Goal: Task Accomplishment & Management: Use online tool/utility

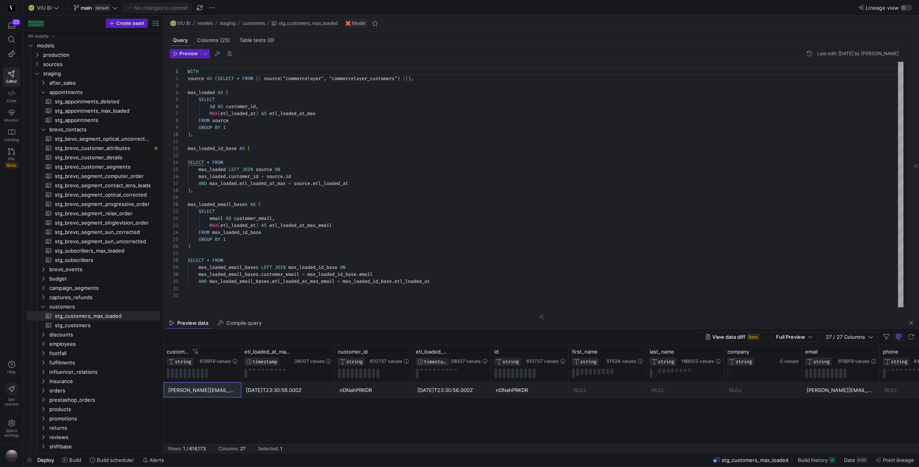
scroll to position [70, 0]
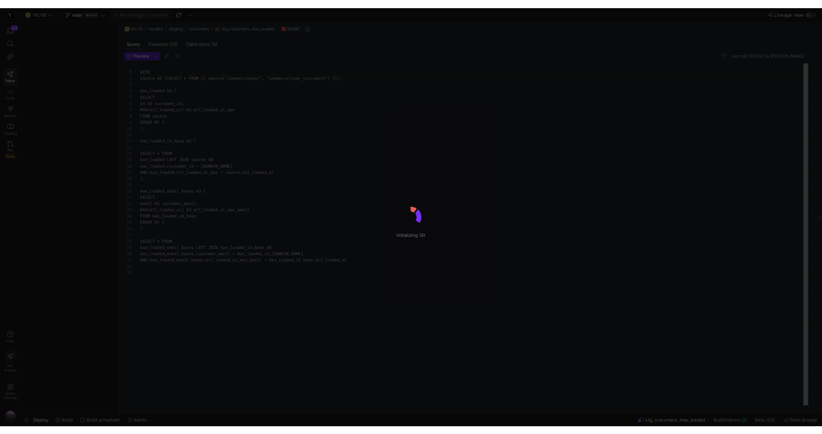
scroll to position [70, 0]
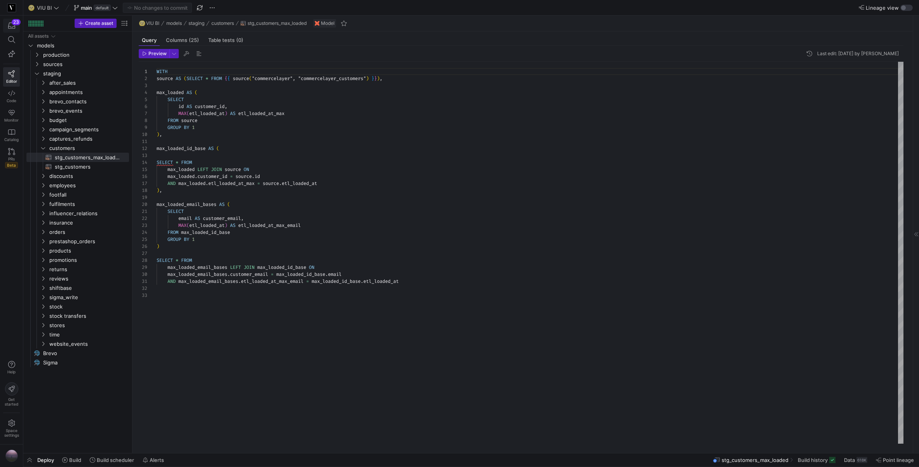
click at [13, 30] on span "button" at bounding box center [11, 25] width 16 height 13
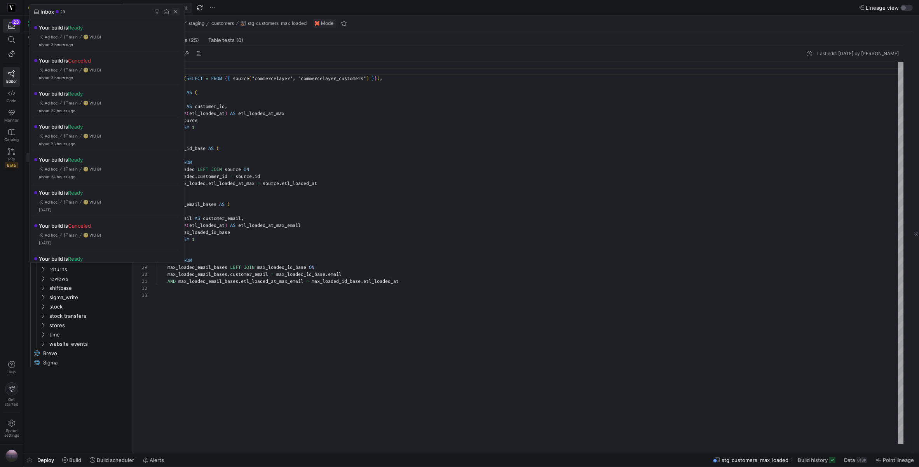
click at [176, 13] on span "button" at bounding box center [176, 12] width 8 height 8
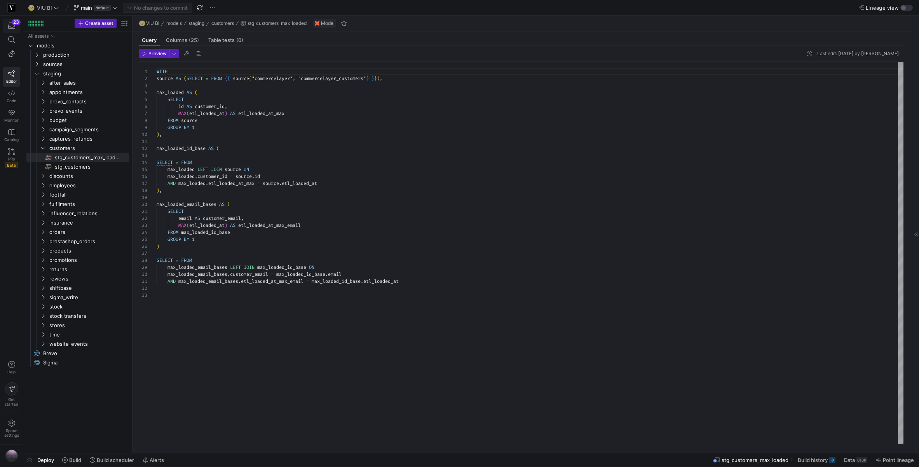
click at [16, 22] on div "23" at bounding box center [16, 22] width 9 height 6
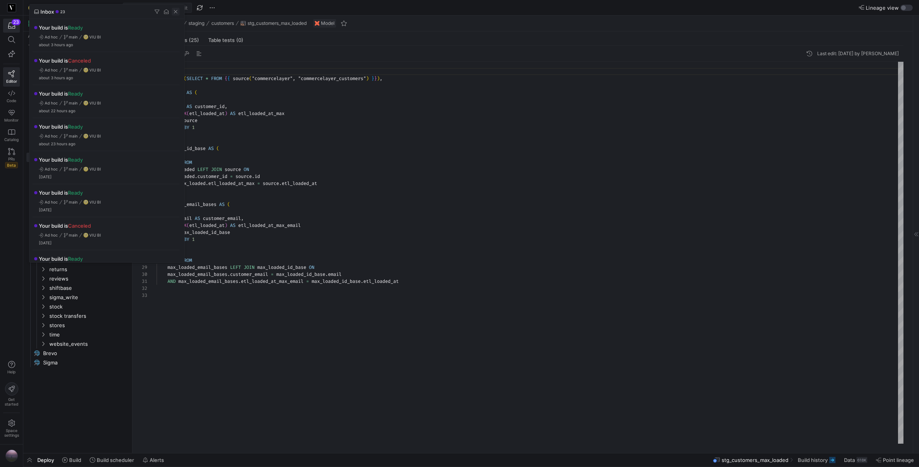
click at [176, 11] on span "button" at bounding box center [176, 12] width 8 height 8
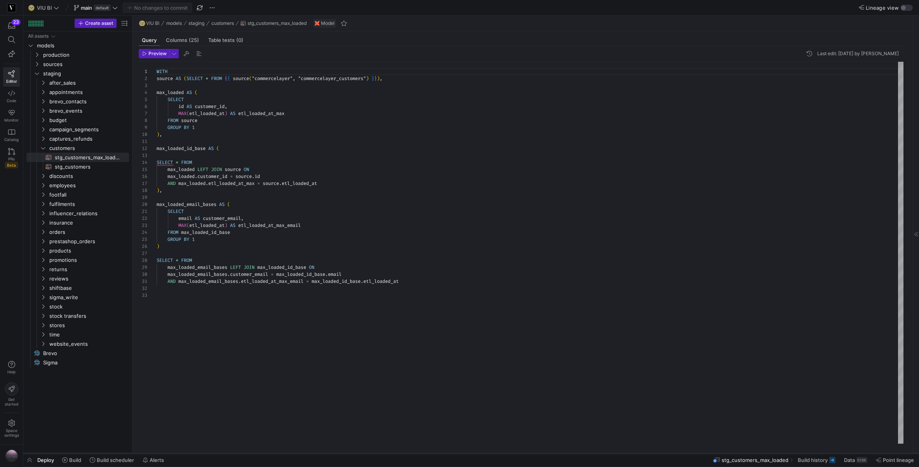
click at [70, 454] on div at bounding box center [470, 453] width 895 height 3
click at [71, 459] on span "Build" at bounding box center [75, 460] width 12 height 6
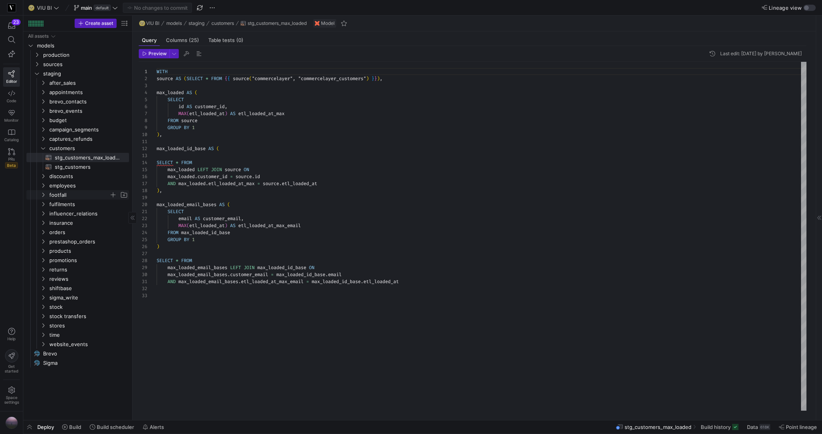
click at [42, 193] on icon "Press SPACE to select this row." at bounding box center [42, 194] width 5 height 5
click at [87, 214] on span "stg_store_traffic_daily​​​​​​​​​​" at bounding box center [87, 213] width 65 height 9
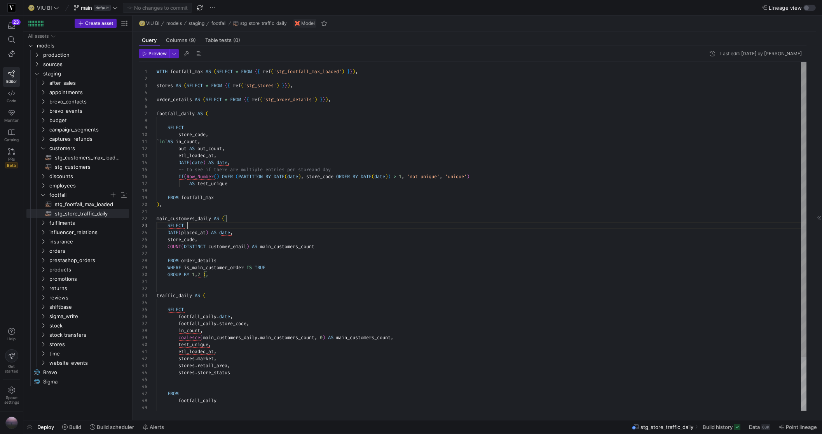
click at [222, 226] on div "SELECT store_code , ` in ` AS in_count , out AS out_count , etl_loaded_at , DAT…" at bounding box center [481, 268] width 649 height 412
type textarea "main_customers_daily AS ( SELECT DATE(placed_at) AS date, store_code, COUNT(DIS…"
click at [231, 246] on div "SELECT store_code , ` in ` AS in_count , out AS out_count , etl_loaded_at , DAT…" at bounding box center [481, 268] width 649 height 412
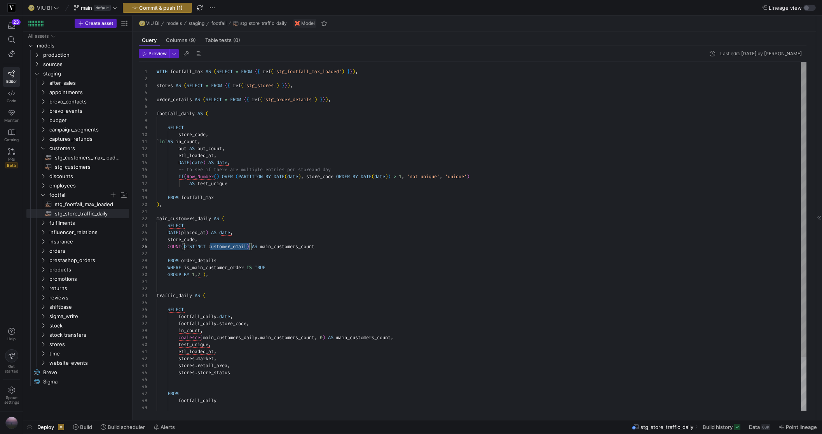
scroll to position [35, 92]
click at [231, 246] on div "SELECT store_code , ` in ` AS in_count , out AS out_count , etl_loaded_at , DAT…" at bounding box center [481, 268] width 649 height 412
click at [211, 2] on y42-top-nav "🌝 VIU BI main default Commit & push (1) Lineage view" at bounding box center [422, 8] width 798 height 16
click at [209, 9] on span "button" at bounding box center [211, 7] width 9 height 9
click at [230, 71] on span "Discard all changes" at bounding box center [242, 69] width 47 height 6
